Goal: Transaction & Acquisition: Purchase product/service

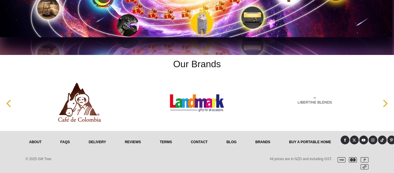
scroll to position [2429, 0]
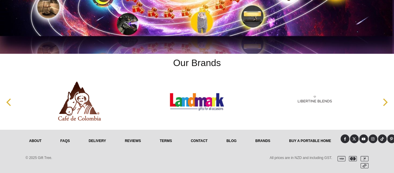
click at [385, 102] on icon "Next" at bounding box center [385, 102] width 8 height 8
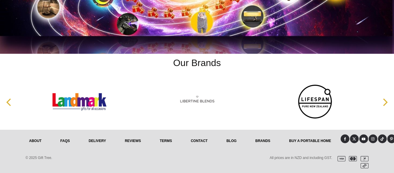
click at [385, 102] on icon "Next" at bounding box center [385, 102] width 8 height 8
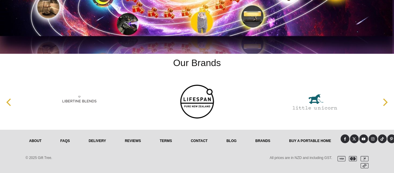
click at [385, 102] on icon "Next" at bounding box center [385, 102] width 8 height 8
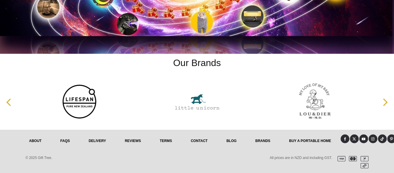
click at [84, 103] on img at bounding box center [79, 101] width 58 height 44
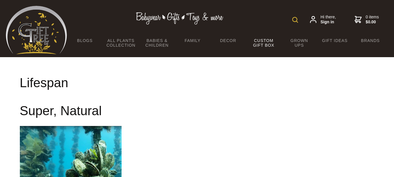
click at [267, 41] on link "Custom Gift Box" at bounding box center [264, 42] width 36 height 17
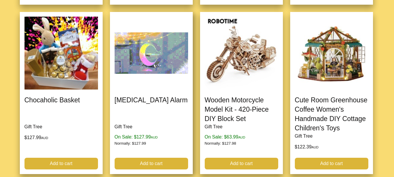
scroll to position [672, 0]
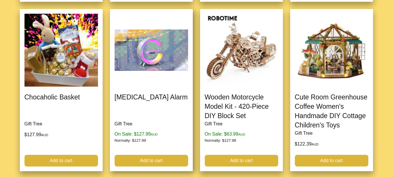
click at [162, 62] on link at bounding box center [151, 90] width 83 height 162
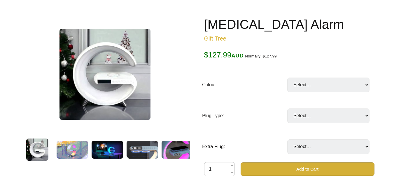
scroll to position [58, 0]
click at [366, 85] on select "Select… Black White Light Grey (Latest Model) (+ $19.99) Wood (New Arrival) (+ …" at bounding box center [329, 85] width 82 height 15
select select "Black"
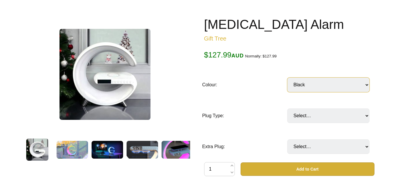
click at [288, 78] on select "Select… Black White Light Grey (Latest Model) (+ $19.99) Wood (New Arrival) (+ …" at bounding box center [329, 85] width 82 height 15
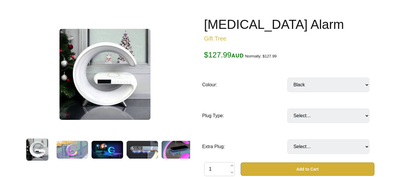
click at [365, 86] on select "Select… Black White Light Grey (Latest Model) (+ $19.99) Wood (New Arrival) (+ …" at bounding box center [329, 85] width 82 height 15
select select "White"
click at [288, 78] on select "Select… Black White Light Grey (Latest Model) (+ $19.99) Wood (New Arrival) (+ …" at bounding box center [329, 85] width 82 height 15
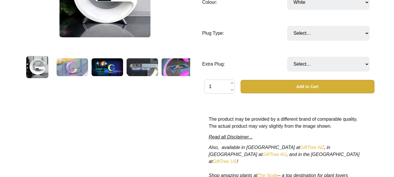
scroll to position [146, 0]
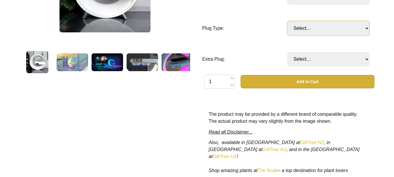
click at [367, 29] on select "Select… AUS or NZ plug US plug EU plug UK plug (Singapore and The United Arab E…" at bounding box center [329, 28] width 82 height 15
select select "EU plug"
click at [288, 21] on select "Select… AUS or NZ plug US plug EU plug UK plug (Singapore and The United Arab E…" at bounding box center [329, 28] width 82 height 15
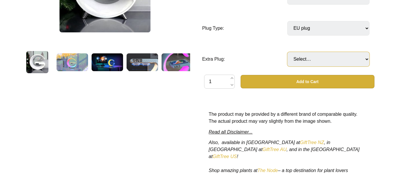
click at [366, 60] on select "Select… No Yes: Extra AUS or NZ plug (+ $19.99) Yes: Extra UK plug (Singapore) …" at bounding box center [329, 59] width 82 height 15
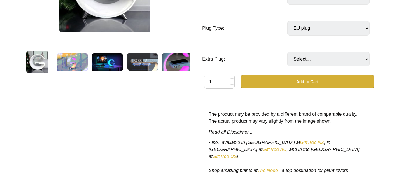
click at [377, 39] on div "G-Spot Alarm Gift Tree $127.99 AUD Normally: $127.99 Merino Clothing: $0 off No…" at bounding box center [290, 68] width 180 height 286
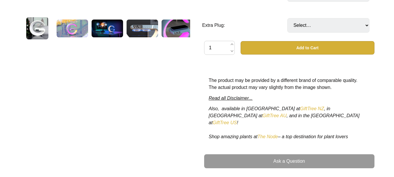
scroll to position [117, 0]
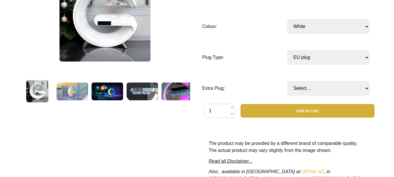
click at [115, 93] on img at bounding box center [108, 92] width 32 height 18
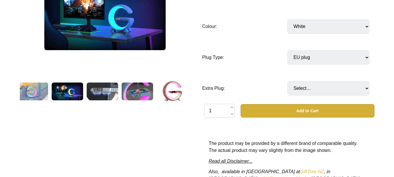
click at [141, 91] on img at bounding box center [138, 92] width 32 height 18
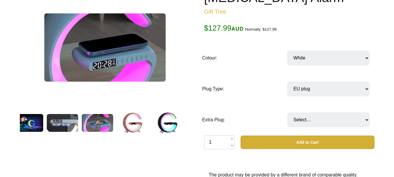
scroll to position [58, 0]
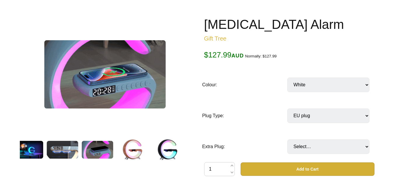
click at [166, 146] on img at bounding box center [167, 150] width 22 height 22
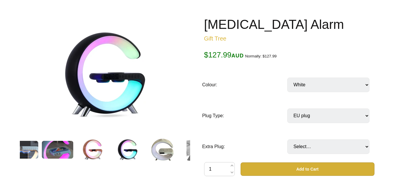
scroll to position [88, 0]
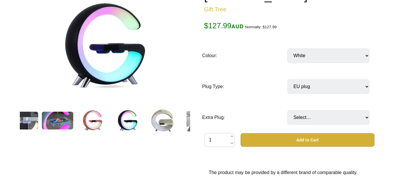
click at [163, 122] on img at bounding box center [163, 120] width 24 height 22
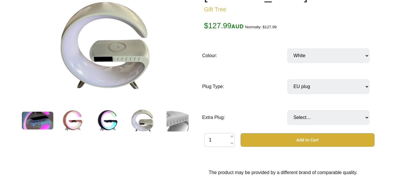
click at [108, 121] on img at bounding box center [107, 120] width 22 height 22
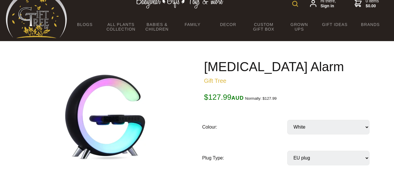
scroll to position [0, 0]
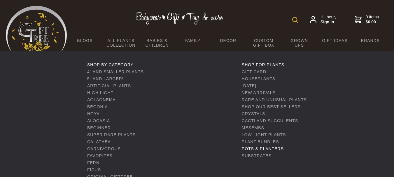
click at [252, 149] on link "Pots & Planters" at bounding box center [263, 149] width 42 height 5
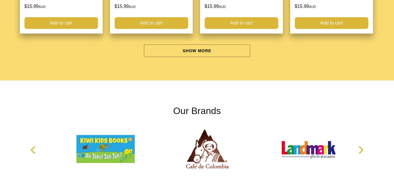
scroll to position [1839, 0]
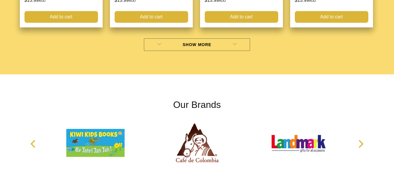
click at [220, 46] on link "Show More" at bounding box center [197, 44] width 107 height 13
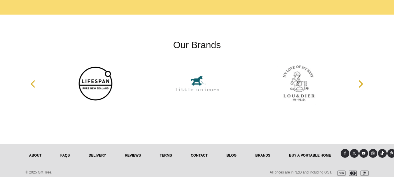
scroll to position [2218, 0]
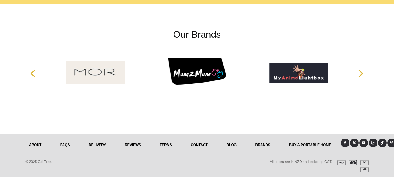
click at [33, 77] on icon "Previous" at bounding box center [34, 74] width 8 height 8
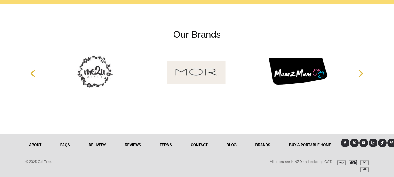
click at [92, 81] on img at bounding box center [95, 73] width 58 height 44
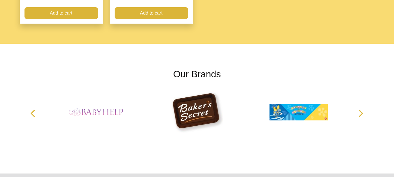
scroll to position [438, 0]
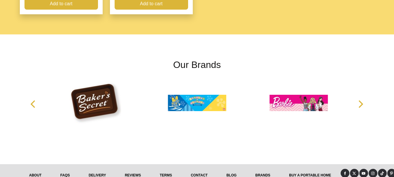
click at [359, 100] on icon "Next" at bounding box center [361, 104] width 8 height 8
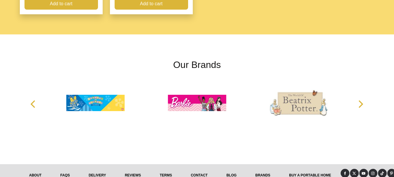
click at [361, 100] on icon "Next" at bounding box center [361, 104] width 8 height 8
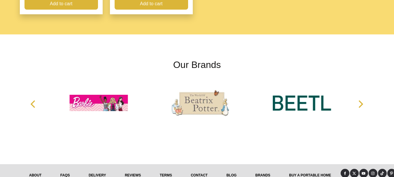
click at [361, 100] on icon "Next" at bounding box center [361, 104] width 8 height 8
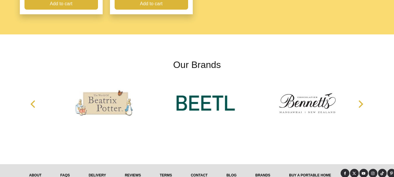
click at [361, 100] on icon "Next" at bounding box center [361, 104] width 8 height 8
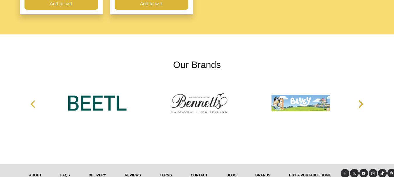
click at [361, 100] on icon "Next" at bounding box center [361, 104] width 8 height 8
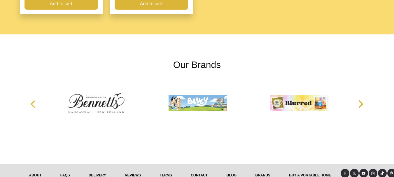
click at [361, 100] on icon "Next" at bounding box center [361, 104] width 8 height 8
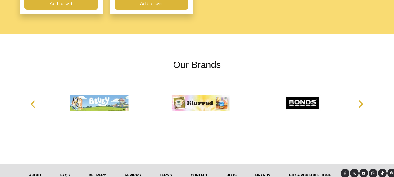
click at [361, 100] on icon "Next" at bounding box center [361, 104] width 8 height 8
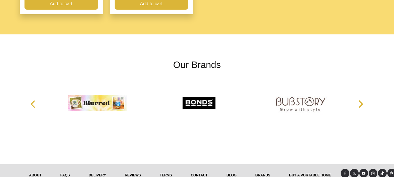
click at [361, 100] on icon "Next" at bounding box center [361, 104] width 8 height 8
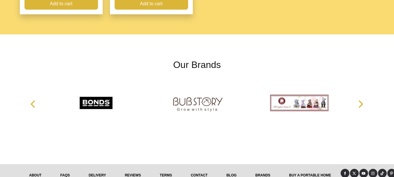
click at [361, 100] on icon "Next" at bounding box center [361, 104] width 8 height 8
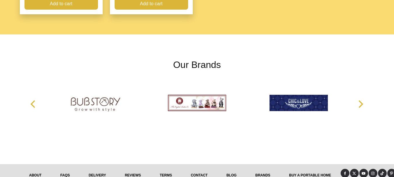
click at [361, 100] on icon "Next" at bounding box center [361, 104] width 8 height 8
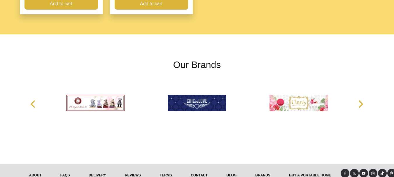
click at [361, 100] on icon "Next" at bounding box center [361, 104] width 8 height 8
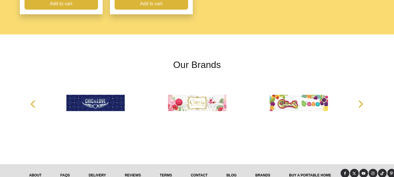
click at [361, 100] on icon "Next" at bounding box center [361, 104] width 8 height 8
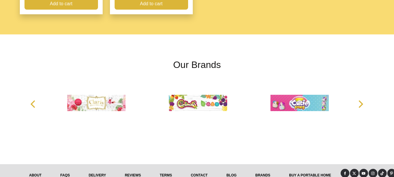
click at [361, 100] on icon "Next" at bounding box center [361, 104] width 8 height 8
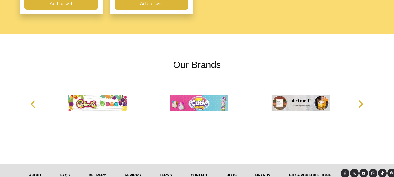
click at [361, 100] on icon "Next" at bounding box center [361, 104] width 8 height 8
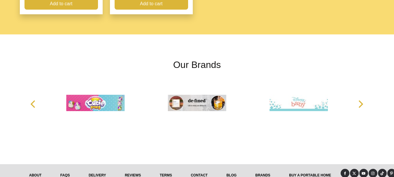
click at [361, 100] on icon "Next" at bounding box center [361, 104] width 8 height 8
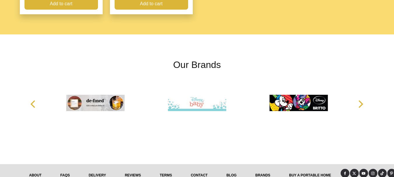
click at [361, 100] on icon "Next" at bounding box center [361, 104] width 8 height 8
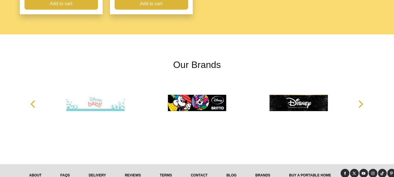
click at [361, 100] on icon "Next" at bounding box center [361, 104] width 8 height 8
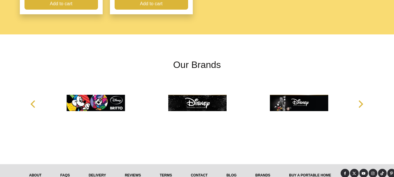
click at [361, 100] on icon "Next" at bounding box center [361, 104] width 8 height 8
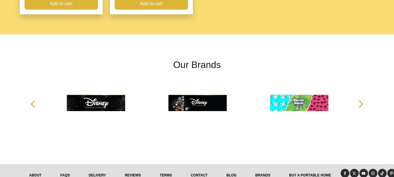
click at [361, 100] on icon "Next" at bounding box center [361, 104] width 8 height 8
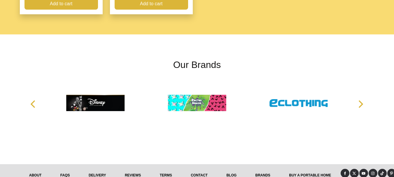
click at [361, 100] on icon "Next" at bounding box center [361, 104] width 8 height 8
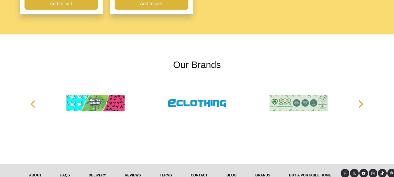
click at [359, 100] on icon "Next" at bounding box center [361, 104] width 8 height 8
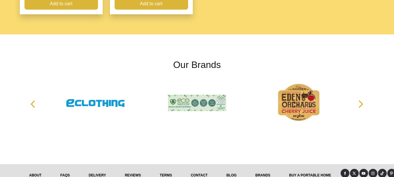
click at [359, 100] on icon "Next" at bounding box center [361, 104] width 8 height 8
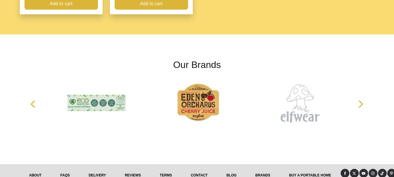
click at [359, 100] on icon "Next" at bounding box center [361, 104] width 8 height 8
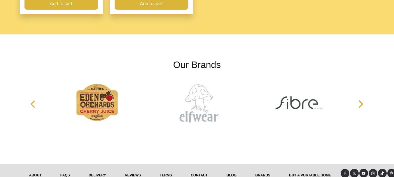
click at [359, 100] on icon "Next" at bounding box center [361, 104] width 8 height 8
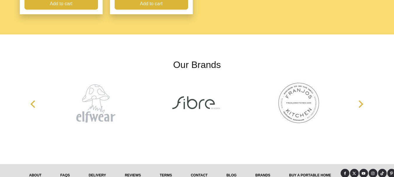
click at [359, 100] on icon "Next" at bounding box center [361, 104] width 8 height 8
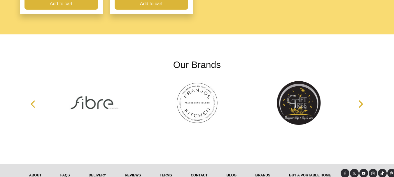
click at [359, 100] on icon "Next" at bounding box center [361, 104] width 8 height 8
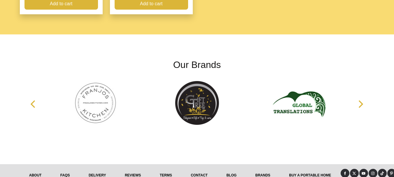
click at [299, 93] on img at bounding box center [299, 103] width 58 height 44
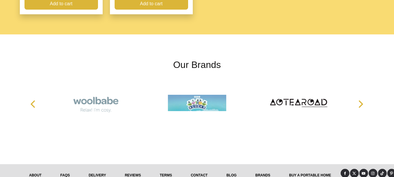
scroll to position [438, 0]
click at [290, 96] on img at bounding box center [299, 103] width 58 height 44
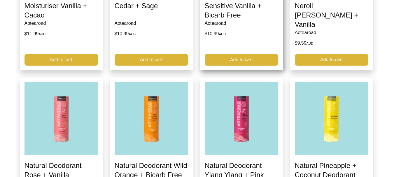
scroll to position [234, 0]
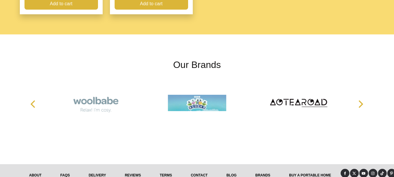
scroll to position [438, 0]
click at [315, 91] on img at bounding box center [299, 103] width 58 height 44
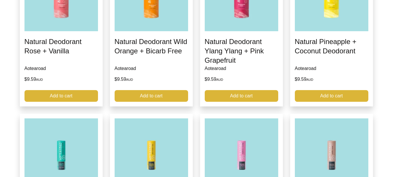
scroll to position [350, 0]
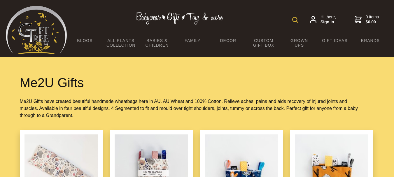
scroll to position [438, 0]
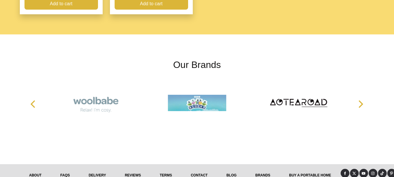
click at [361, 100] on icon "Next" at bounding box center [361, 104] width 5 height 8
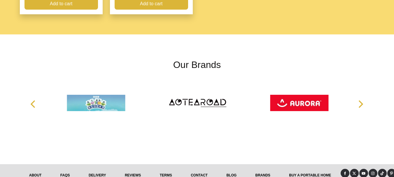
click at [362, 100] on icon "Next" at bounding box center [361, 104] width 5 height 8
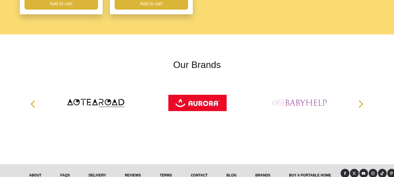
click at [362, 100] on icon "Next" at bounding box center [361, 104] width 5 height 8
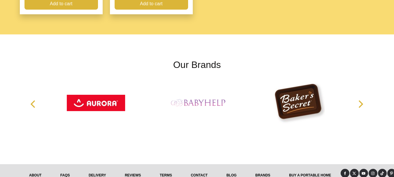
click at [362, 100] on icon "Next" at bounding box center [361, 104] width 5 height 8
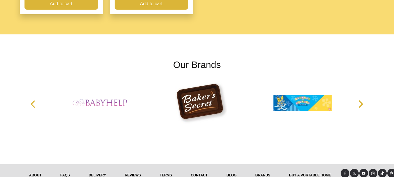
click at [362, 100] on icon "Next" at bounding box center [361, 104] width 5 height 8
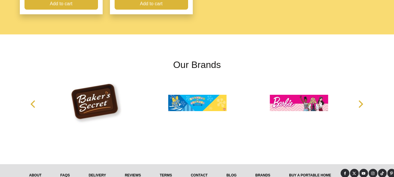
click at [362, 100] on icon "Next" at bounding box center [361, 104] width 5 height 8
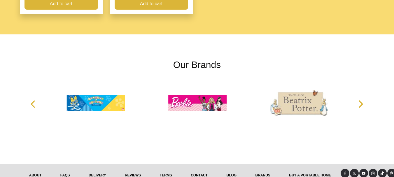
click at [362, 100] on icon "Next" at bounding box center [361, 104] width 5 height 8
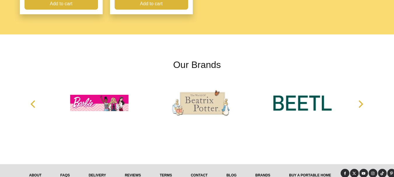
click at [362, 100] on icon "Next" at bounding box center [361, 104] width 5 height 8
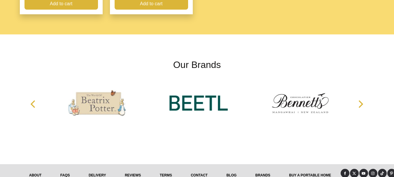
click at [362, 100] on icon "Next" at bounding box center [361, 104] width 5 height 8
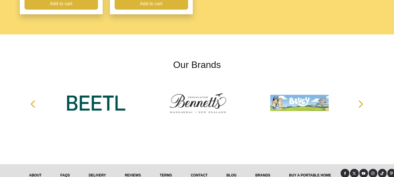
click at [362, 100] on icon "Next" at bounding box center [361, 104] width 5 height 8
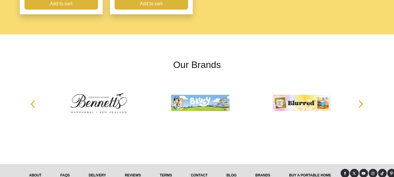
click at [362, 100] on icon "Next" at bounding box center [361, 104] width 5 height 8
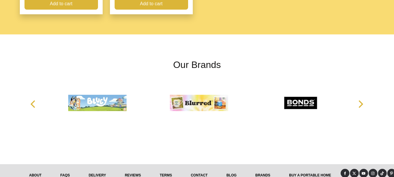
click at [362, 100] on icon "Next" at bounding box center [361, 104] width 5 height 8
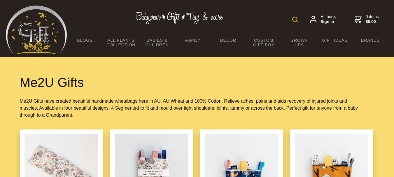
scroll to position [0, 0]
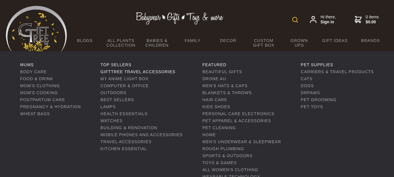
click at [161, 72] on link "GiftTree Travel accessories" at bounding box center [138, 71] width 75 height 5
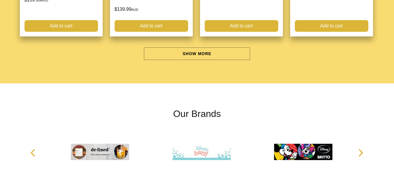
scroll to position [1927, 0]
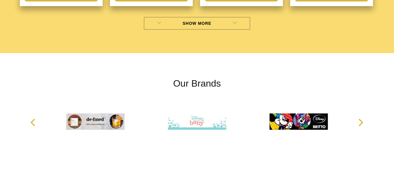
click at [217, 17] on link "Show More" at bounding box center [197, 23] width 107 height 13
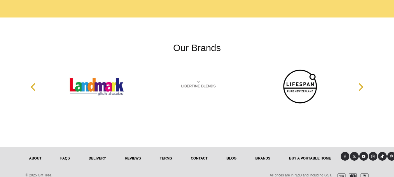
scroll to position [3733, 0]
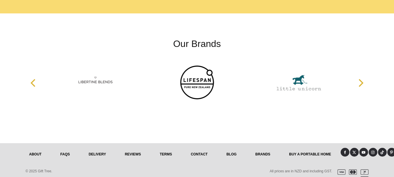
click at [184, 79] on img at bounding box center [197, 82] width 58 height 44
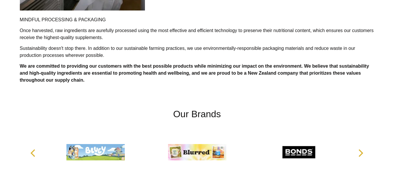
scroll to position [1109, 0]
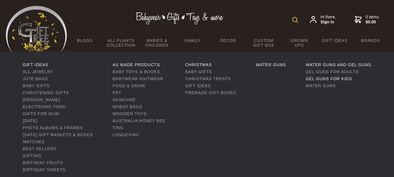
click at [333, 78] on link "Gel Guns For Kids" at bounding box center [329, 78] width 46 height 5
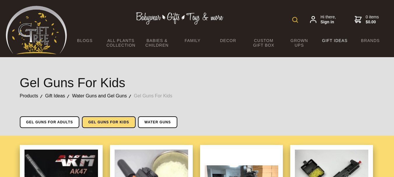
scroll to position [58, 0]
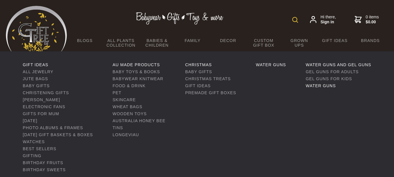
click at [328, 85] on link "Water Guns" at bounding box center [321, 86] width 30 height 5
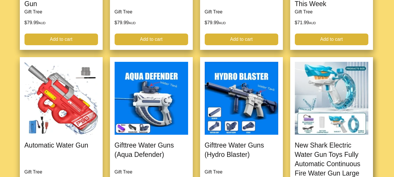
scroll to position [438, 0]
